Goal: Communication & Community: Answer question/provide support

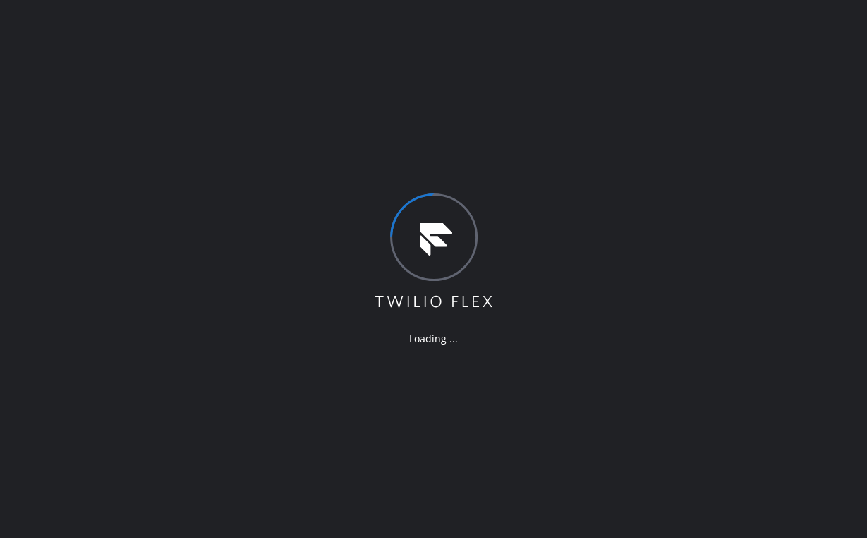
click at [439, 90] on div "Loading ..." at bounding box center [433, 269] width 867 height 538
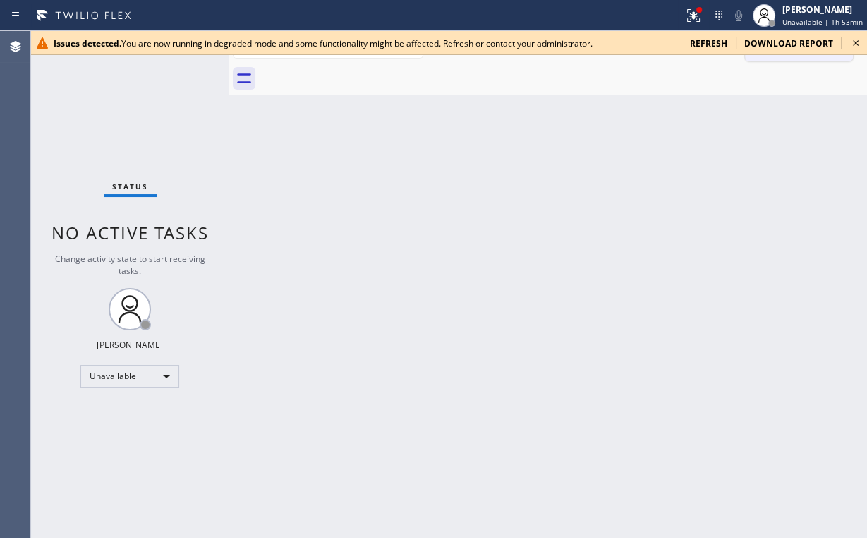
drag, startPoint x: 854, startPoint y: 42, endPoint x: 827, endPoint y: 45, distance: 27.7
click at [854, 42] on icon at bounding box center [856, 43] width 6 height 6
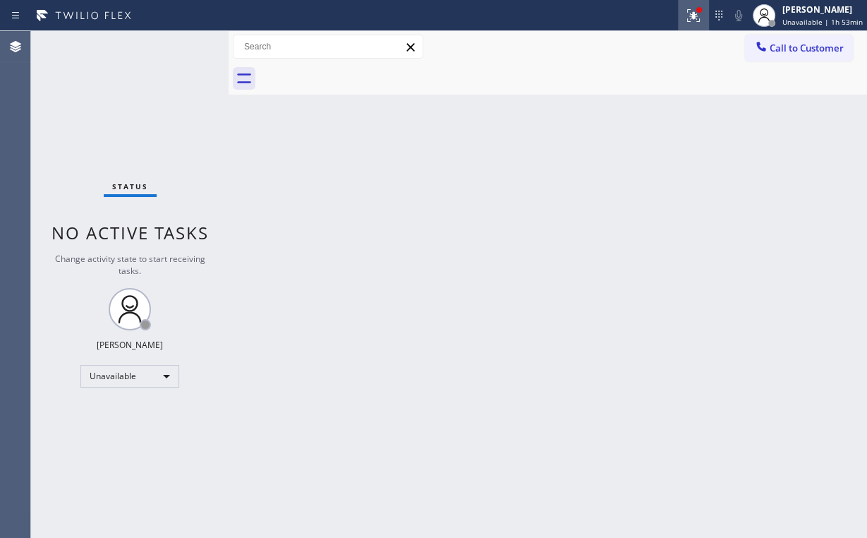
click at [696, 16] on icon at bounding box center [691, 14] width 8 height 10
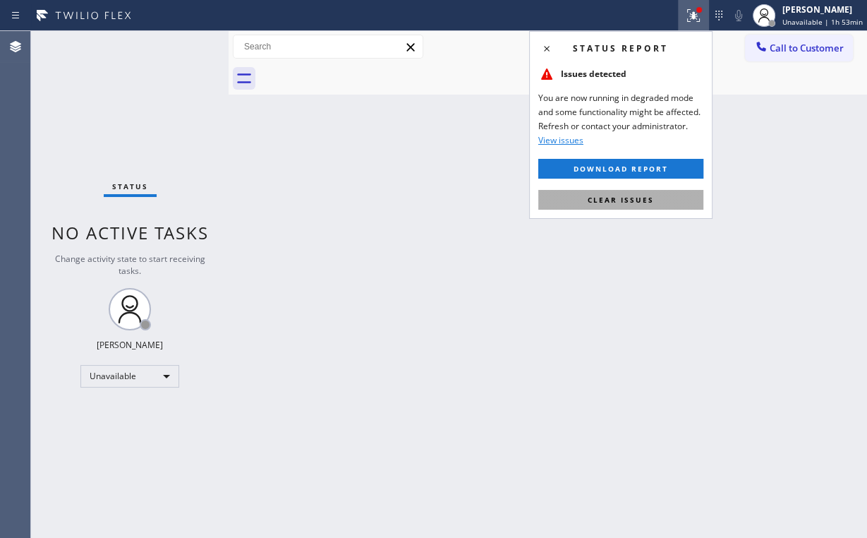
click at [669, 205] on button "Clear issues" at bounding box center [620, 200] width 165 height 20
drag, startPoint x: 717, startPoint y: 189, endPoint x: 723, endPoint y: 178, distance: 13.0
click at [720, 185] on div "Back to Dashboard Change Sender ID Customers Technicians Select a contact Outbo…" at bounding box center [548, 284] width 638 height 507
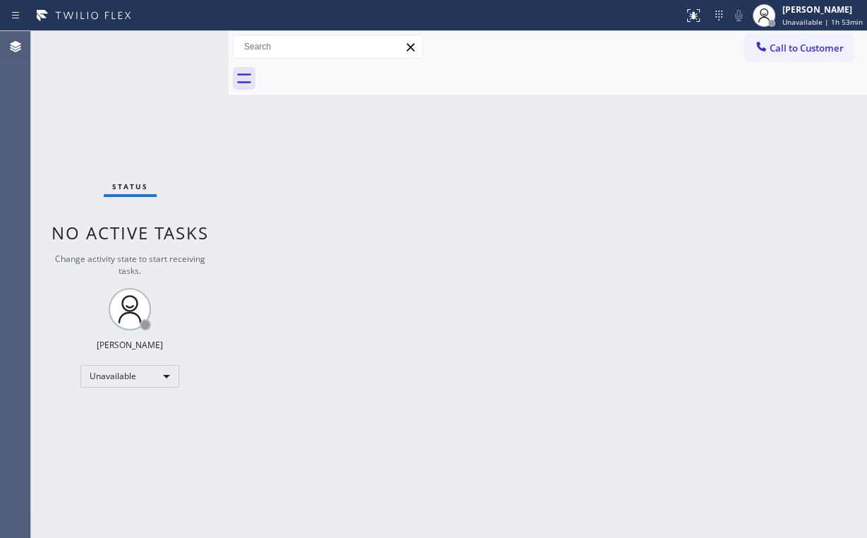
click at [784, 26] on div "Arnold Verallo Unavailable | 1h 53min" at bounding box center [823, 15] width 87 height 25
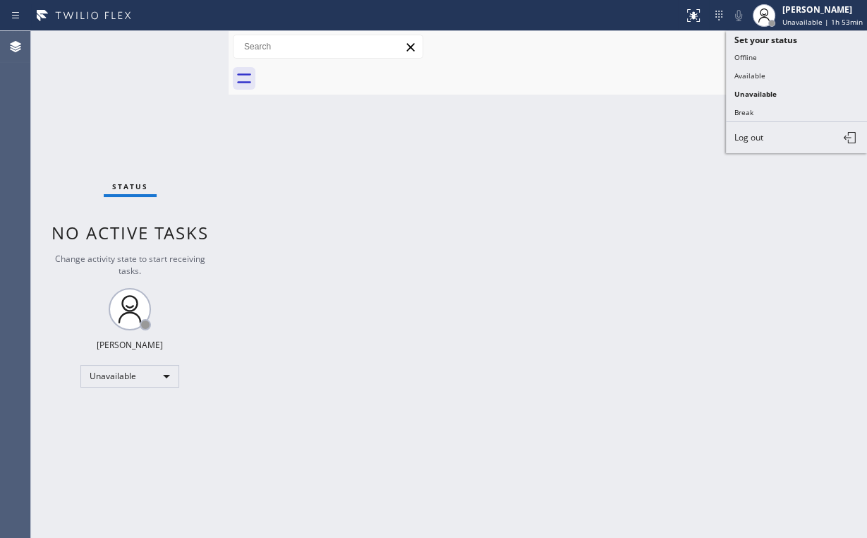
click at [658, 124] on div "Back to Dashboard Change Sender ID Customers Technicians Select a contact Outbo…" at bounding box center [548, 284] width 638 height 507
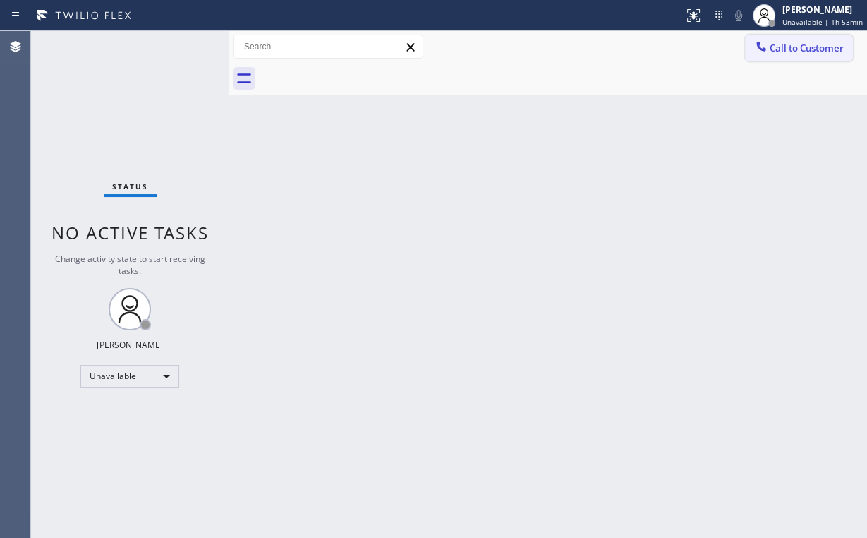
click at [793, 40] on button "Call to Customer" at bounding box center [799, 48] width 108 height 27
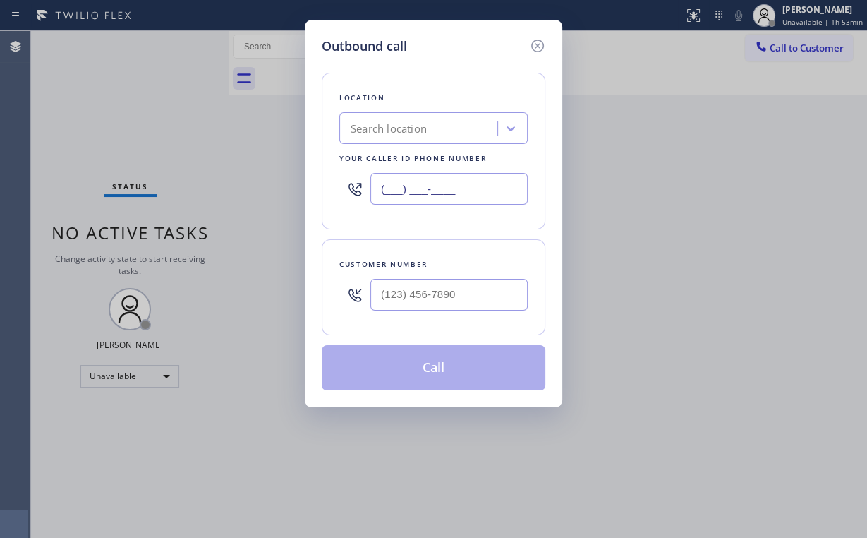
click at [475, 190] on input "(___) ___-____" at bounding box center [448, 189] width 157 height 32
paste input "818) 619-3383"
type input "(818) 619-3383"
click at [313, 279] on div "Outbound call Location Search location Your caller id phone number (818) 619-33…" at bounding box center [434, 213] width 258 height 387
drag, startPoint x: 313, startPoint y: 279, endPoint x: 351, endPoint y: 301, distance: 43.6
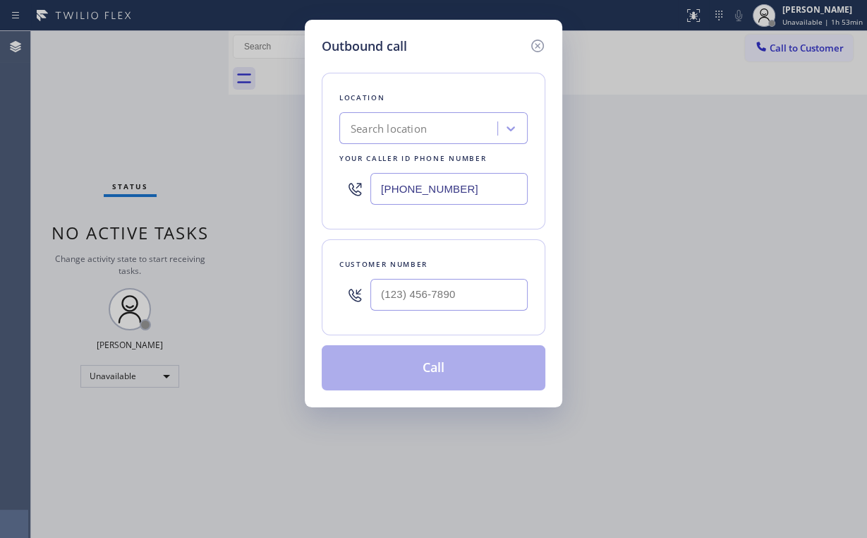
click at [313, 279] on div "Outbound call Location Search location Your caller id phone number (818) 619-33…" at bounding box center [434, 213] width 258 height 387
click at [426, 291] on input "(___) ___-____" at bounding box center [448, 295] width 157 height 32
paste input "408) 221-7536"
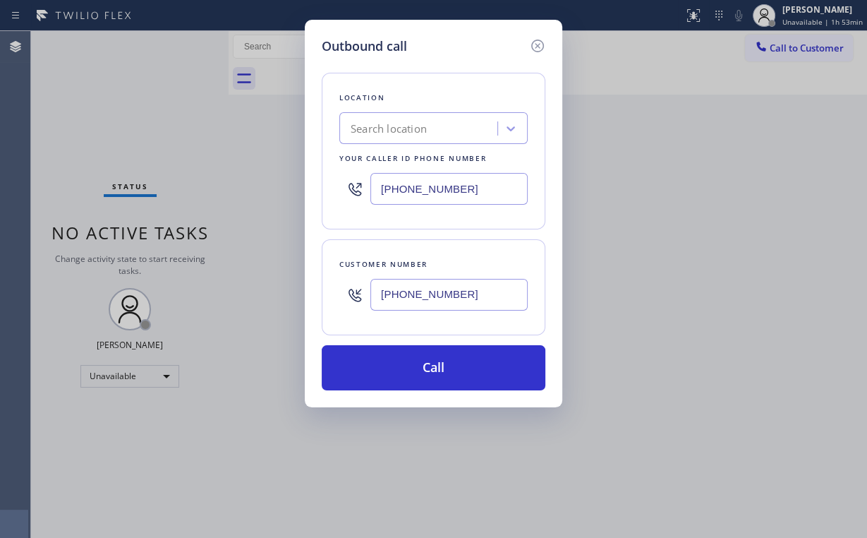
type input "(408) 221-7536"
click at [468, 237] on div "Location Search location Your caller id phone number (818) 619-3383 Customer nu…" at bounding box center [434, 223] width 224 height 334
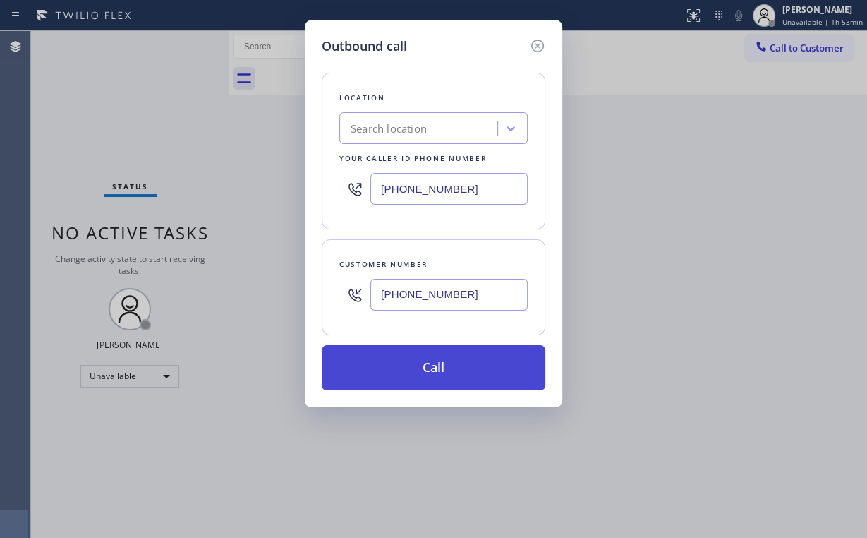
click at [447, 364] on button "Call" at bounding box center [434, 367] width 224 height 45
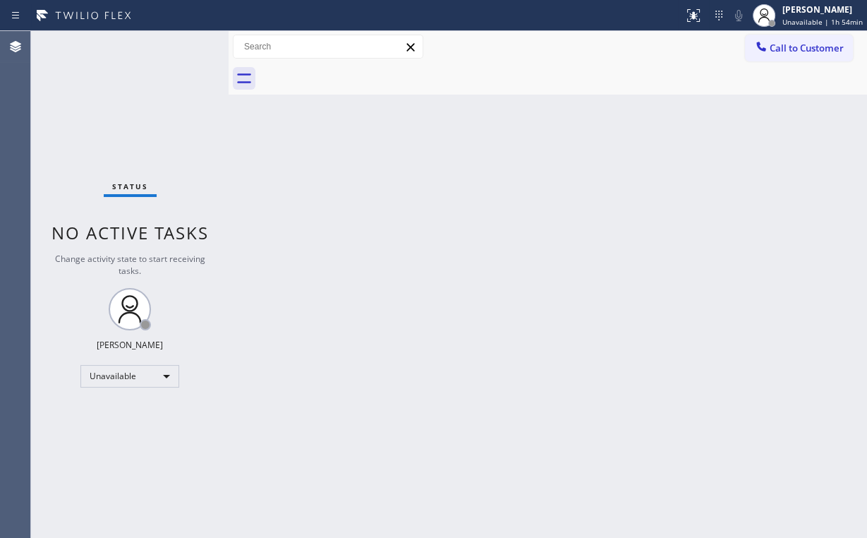
drag, startPoint x: 310, startPoint y: 306, endPoint x: 271, endPoint y: 400, distance: 101.8
click at [310, 305] on div "Back to Dashboard Change Sender ID Customers Technicians Select a contact Outbo…" at bounding box center [548, 284] width 638 height 507
click at [116, 124] on div "Status No active tasks Change activity state to start receiving tasks. Arnold V…" at bounding box center [130, 284] width 198 height 507
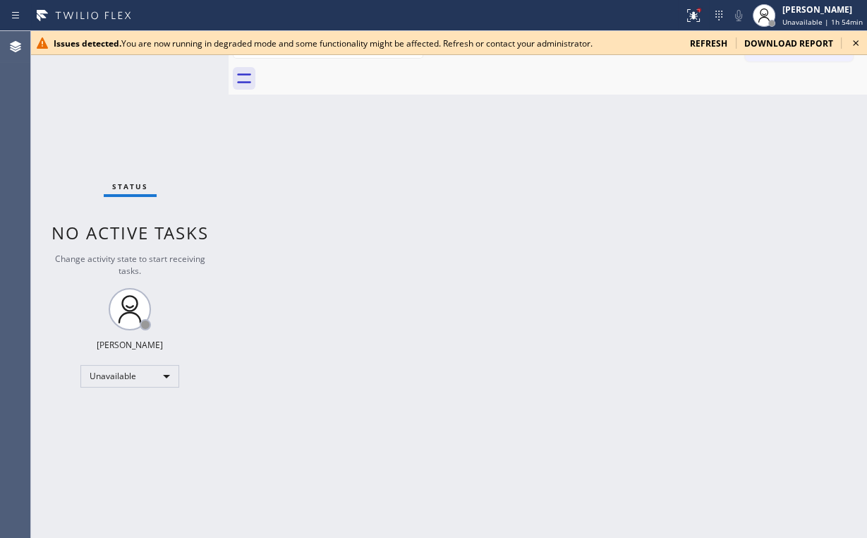
click at [855, 42] on icon at bounding box center [855, 43] width 17 height 17
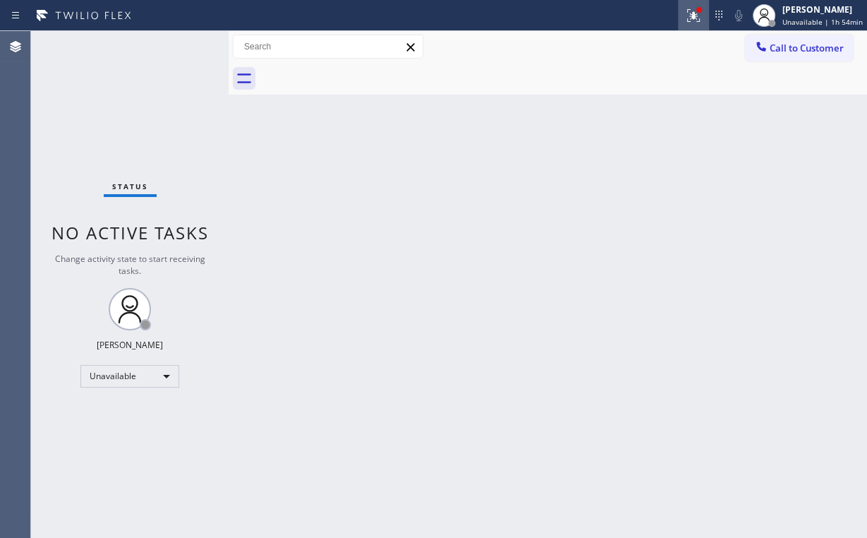
click at [696, 17] on icon at bounding box center [691, 14] width 8 height 10
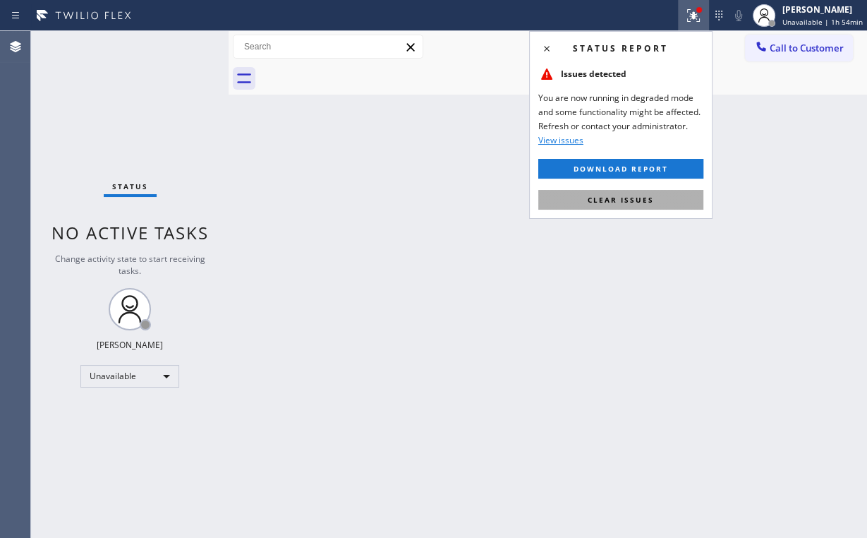
click at [654, 198] on button "Clear issues" at bounding box center [620, 200] width 165 height 20
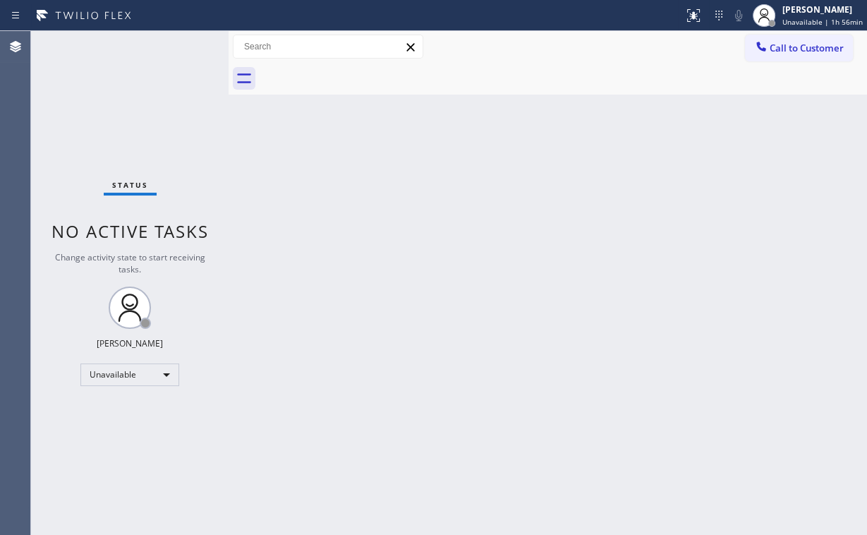
click at [101, 122] on div "Status No active tasks Change activity state to start receiving tasks. Arnold V…" at bounding box center [130, 283] width 198 height 504
click at [799, 14] on div "Arnold Verallo" at bounding box center [822, 10] width 80 height 12
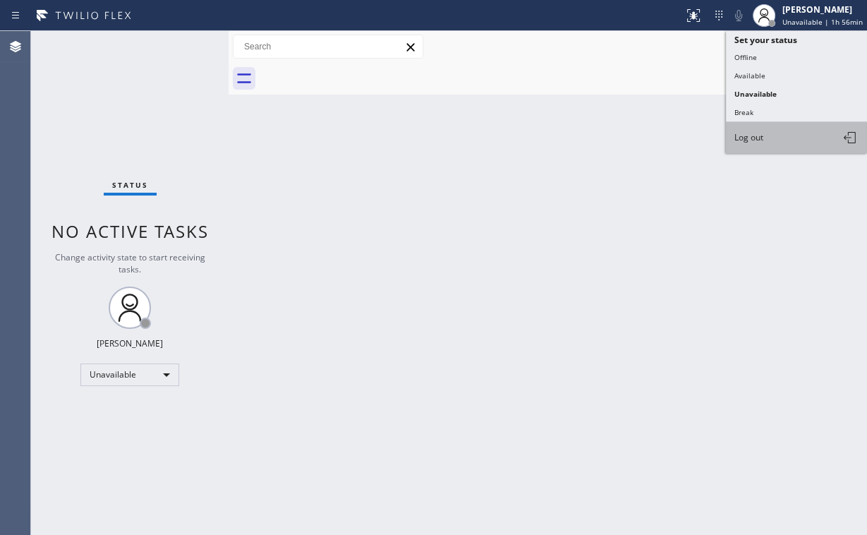
click at [756, 131] on span "Log out" at bounding box center [748, 137] width 29 height 12
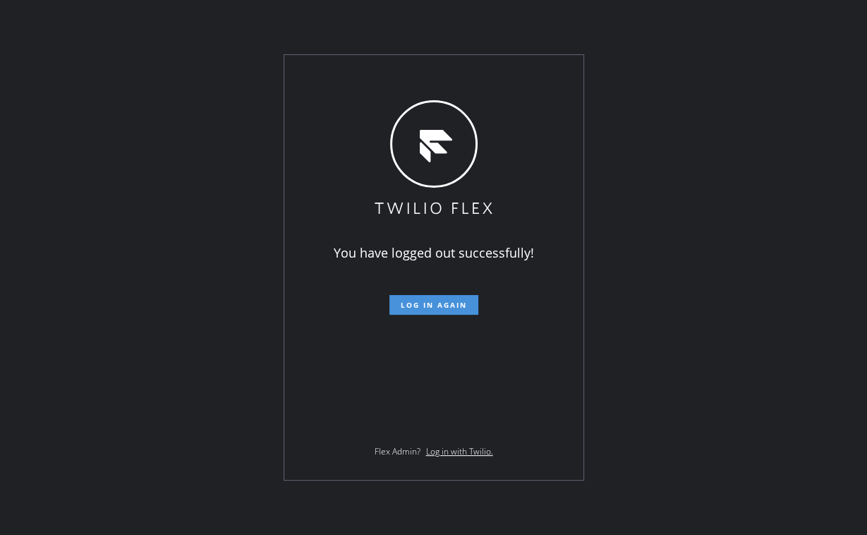
click at [422, 308] on span "Log in again" at bounding box center [434, 305] width 66 height 10
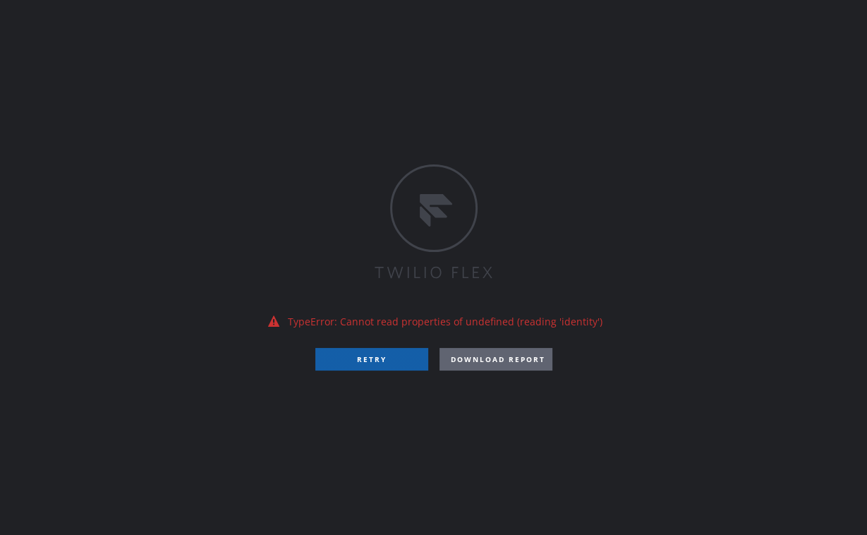
click at [381, 363] on button "RETRY" at bounding box center [371, 359] width 113 height 23
